Goal: Task Accomplishment & Management: Manage account settings

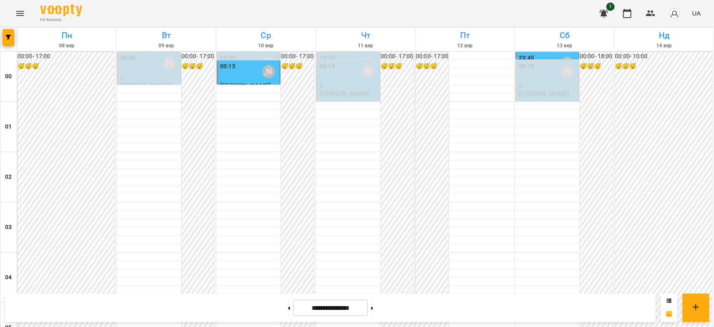
scroll to position [455, 0]
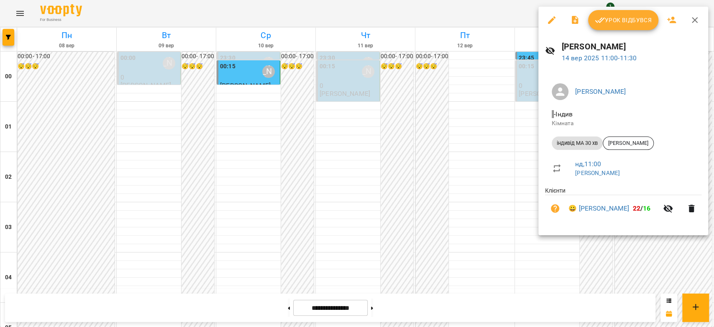
click at [616, 23] on span "Урок відбувся" at bounding box center [623, 20] width 57 height 10
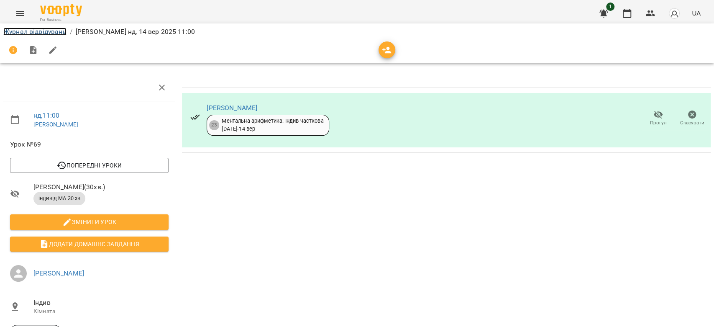
drag, startPoint x: 31, startPoint y: 29, endPoint x: 37, endPoint y: 28, distance: 6.3
click at [32, 30] on link "Журнал відвідувань" at bounding box center [34, 32] width 63 height 8
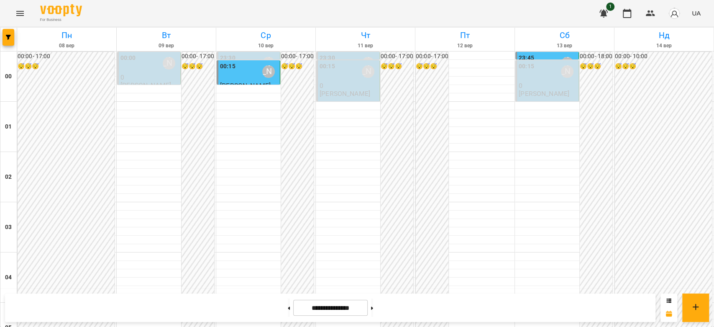
scroll to position [465, 0]
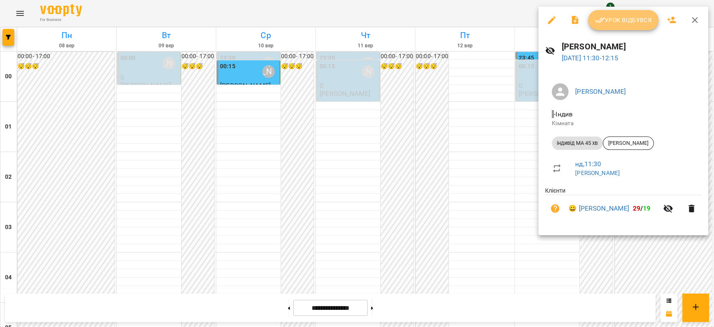
click at [627, 23] on span "Урок відбувся" at bounding box center [623, 20] width 57 height 10
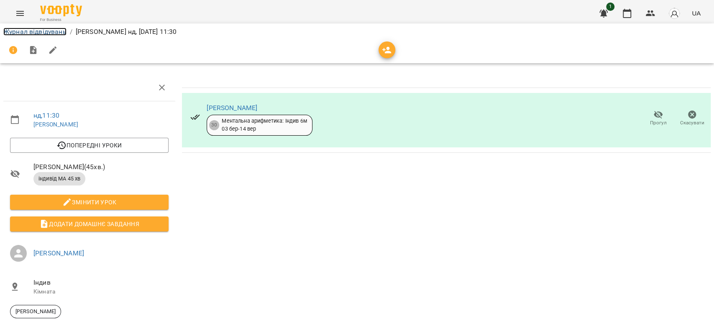
click at [36, 35] on link "Журнал відвідувань" at bounding box center [34, 32] width 63 height 8
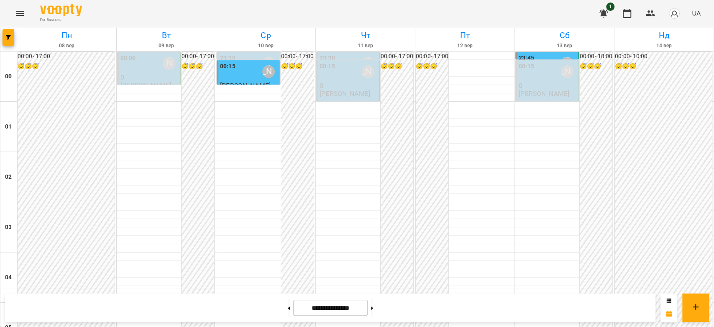
scroll to position [967, 0]
click at [373, 310] on button at bounding box center [372, 307] width 2 height 18
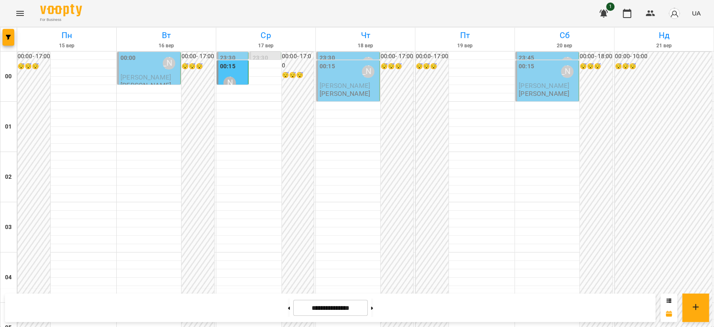
scroll to position [0, 0]
click at [238, 79] on div "00:15 [PERSON_NAME]" at bounding box center [233, 77] width 26 height 31
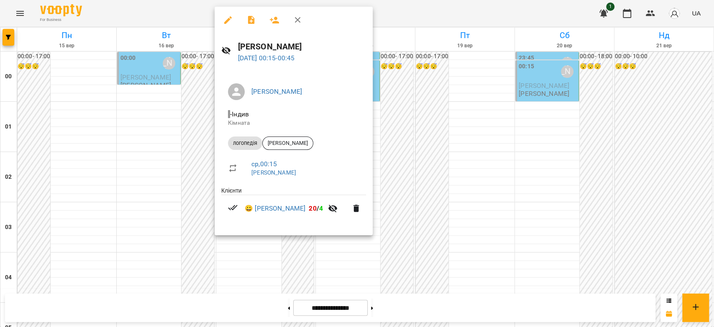
click at [441, 140] on div at bounding box center [357, 163] width 714 height 327
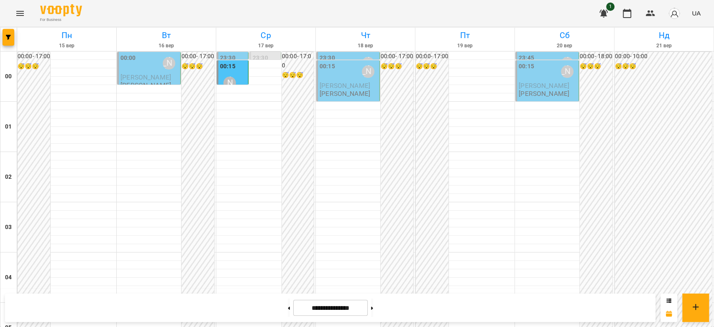
scroll to position [790, 0]
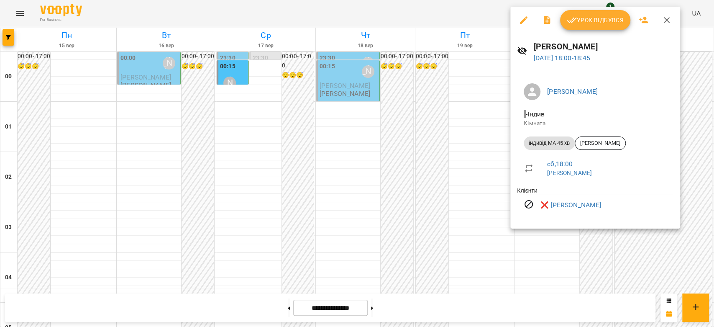
click at [425, 190] on div at bounding box center [357, 163] width 714 height 327
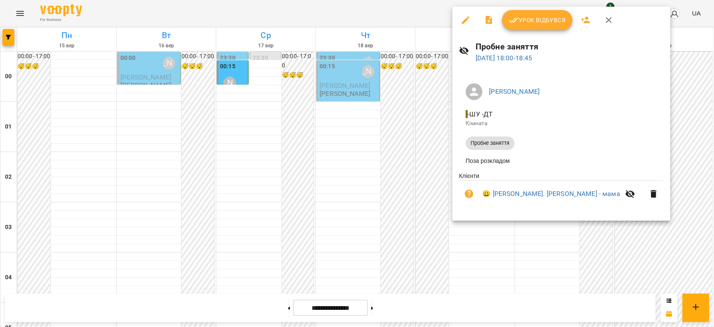
click at [430, 171] on div at bounding box center [357, 163] width 714 height 327
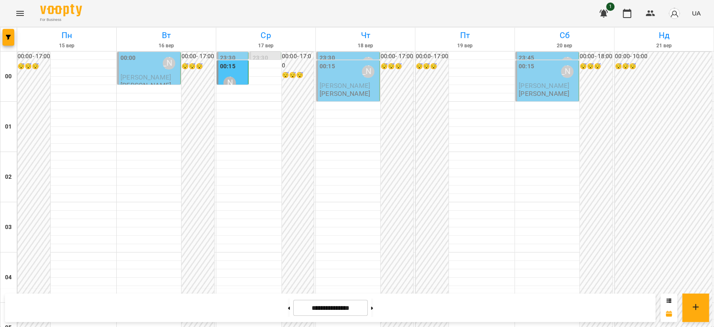
scroll to position [557, 0]
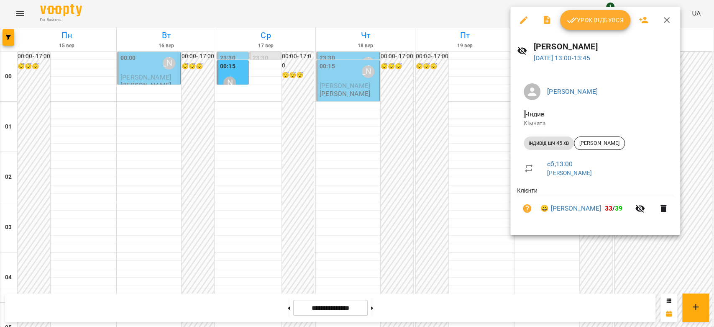
click at [399, 157] on div at bounding box center [357, 163] width 714 height 327
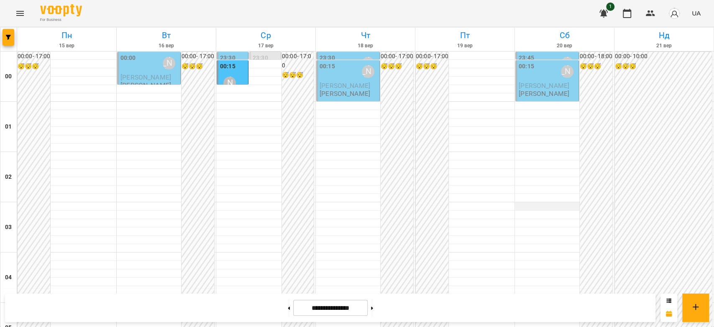
scroll to position [697, 0]
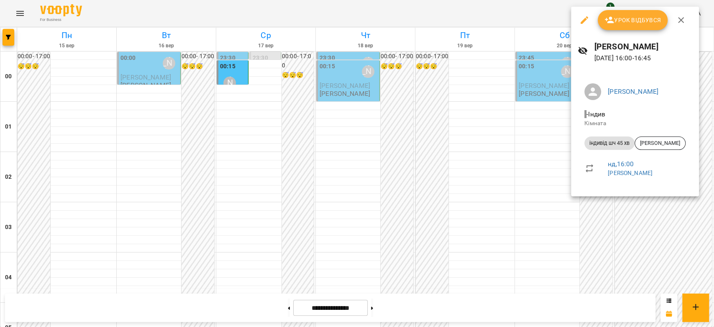
click at [463, 198] on div at bounding box center [357, 163] width 714 height 327
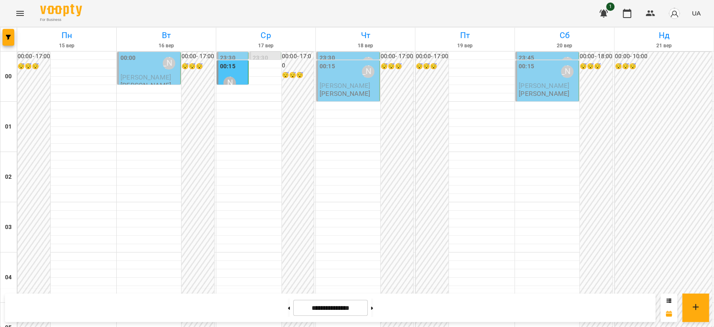
scroll to position [967, 0]
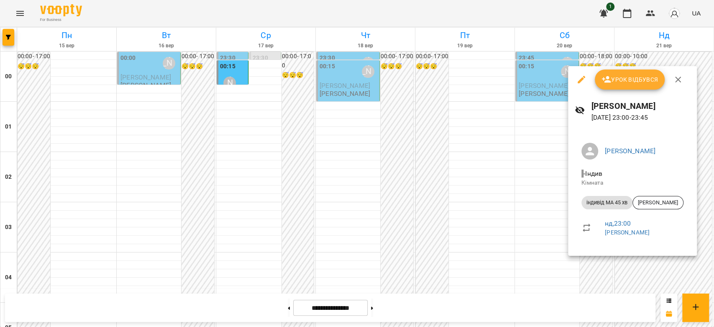
click at [499, 204] on div at bounding box center [357, 163] width 714 height 327
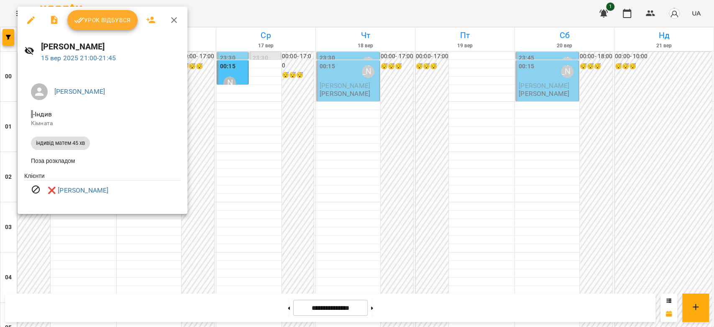
click at [318, 150] on div at bounding box center [357, 163] width 714 height 327
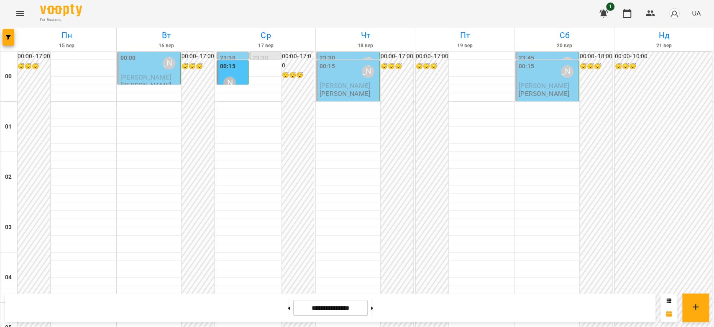
scroll to position [827, 0]
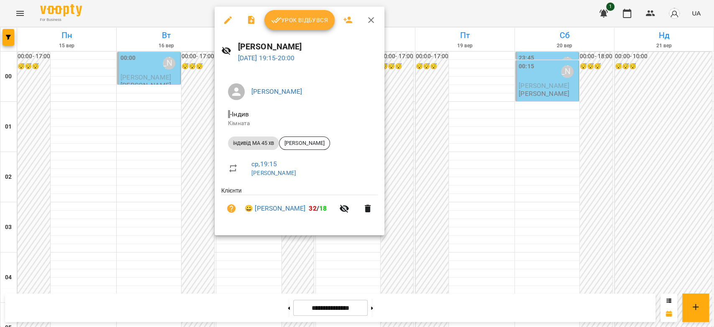
click at [157, 153] on div at bounding box center [357, 163] width 714 height 327
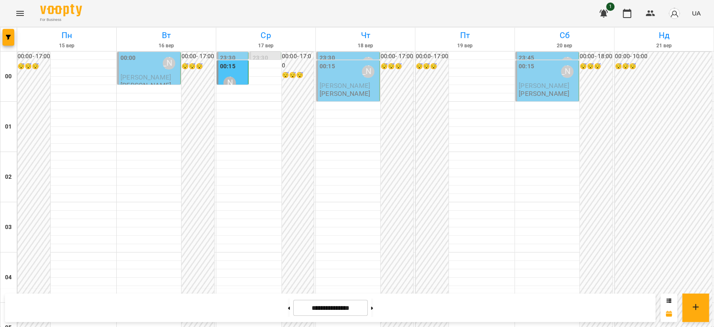
scroll to position [734, 0]
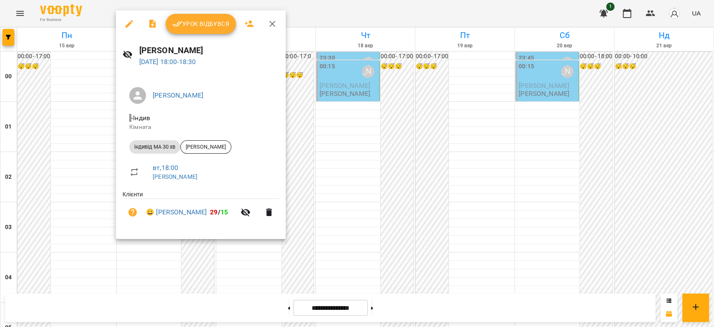
click at [358, 184] on div at bounding box center [357, 163] width 714 height 327
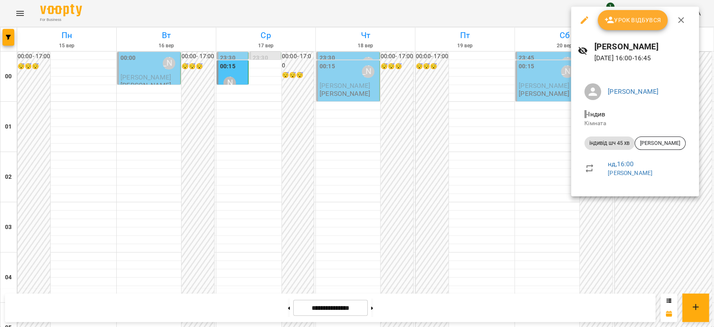
click at [426, 261] on div at bounding box center [357, 163] width 714 height 327
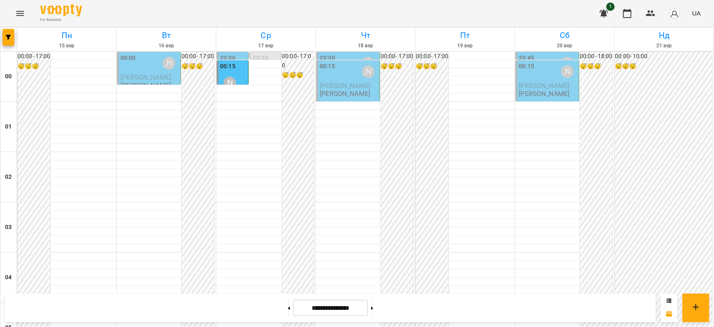
scroll to position [781, 0]
click at [288, 310] on button at bounding box center [289, 307] width 2 height 18
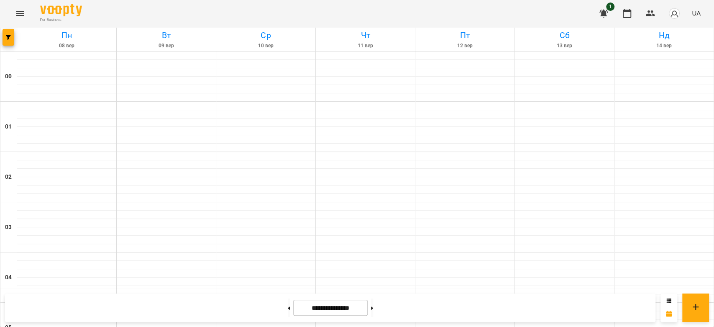
type input "**********"
